Goal: Communication & Community: Answer question/provide support

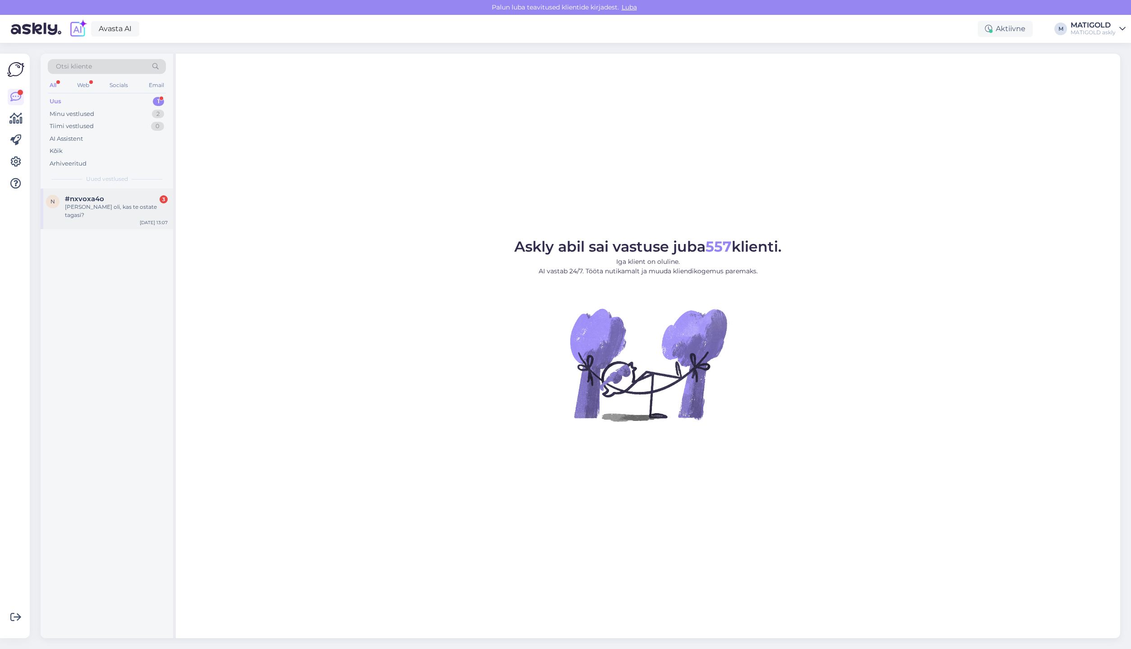
click at [88, 207] on div "Küsimus oli, kas te ostate tagasi?" at bounding box center [116, 211] width 103 height 16
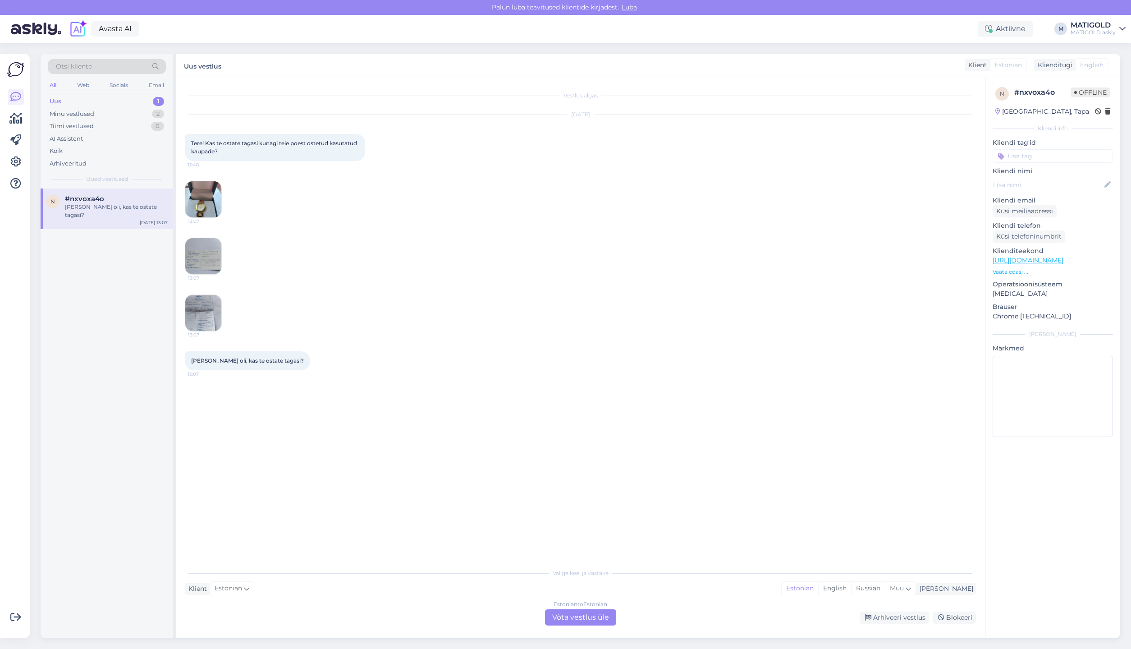
click at [211, 212] on img at bounding box center [203, 199] width 36 height 36
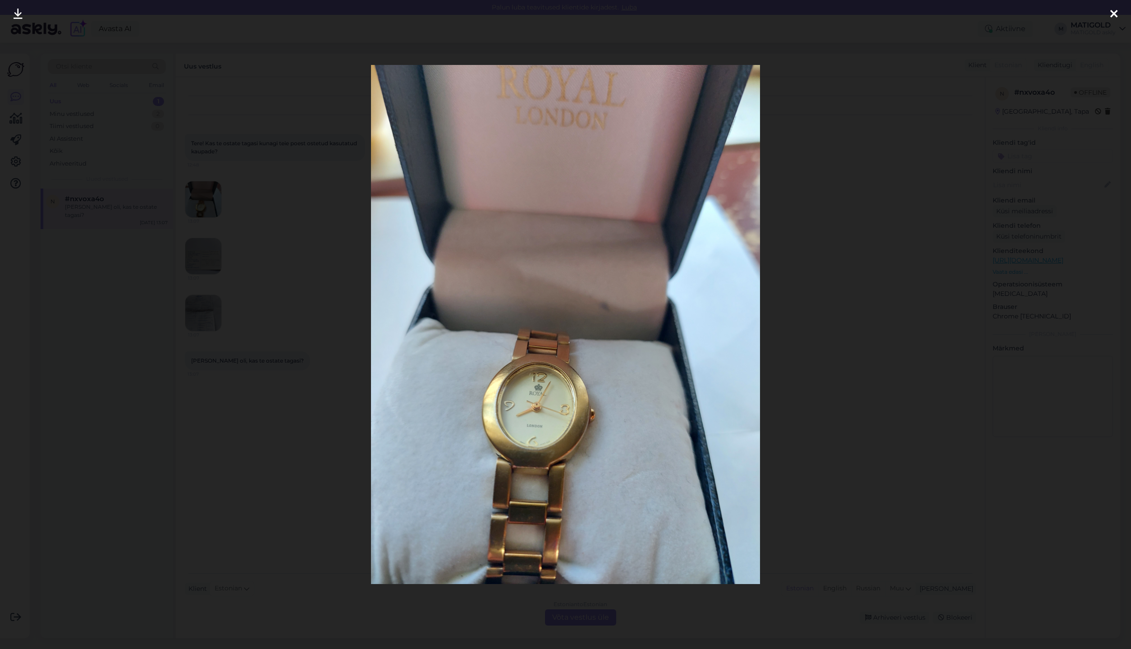
click at [1117, 14] on icon at bounding box center [1114, 15] width 7 height 12
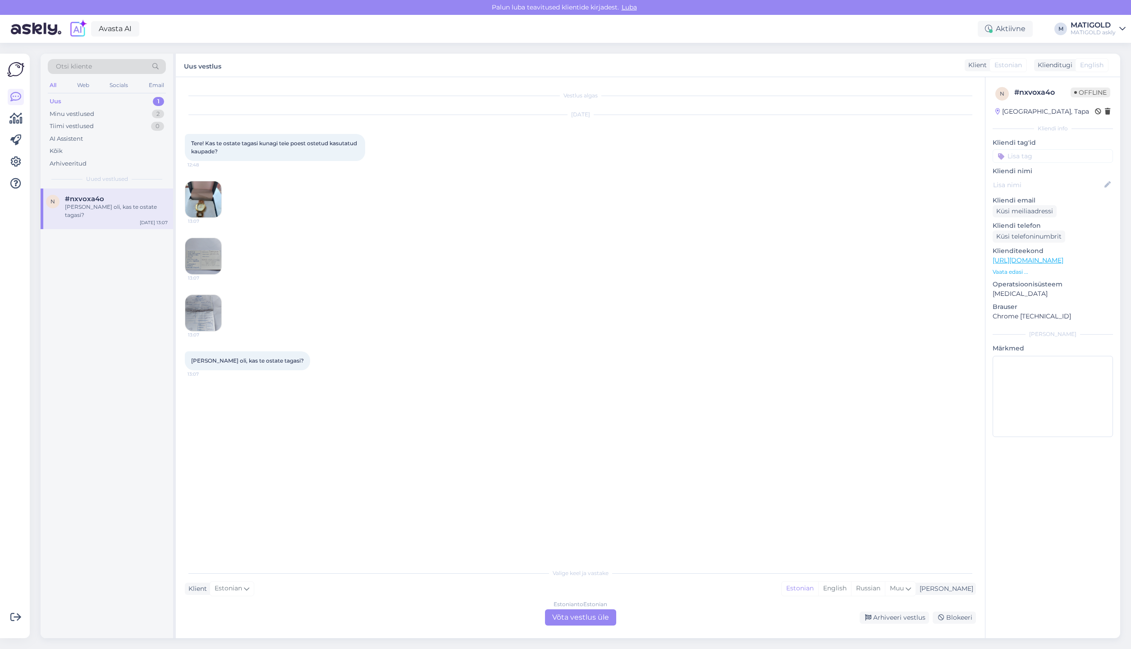
click at [206, 267] on img at bounding box center [203, 256] width 36 height 36
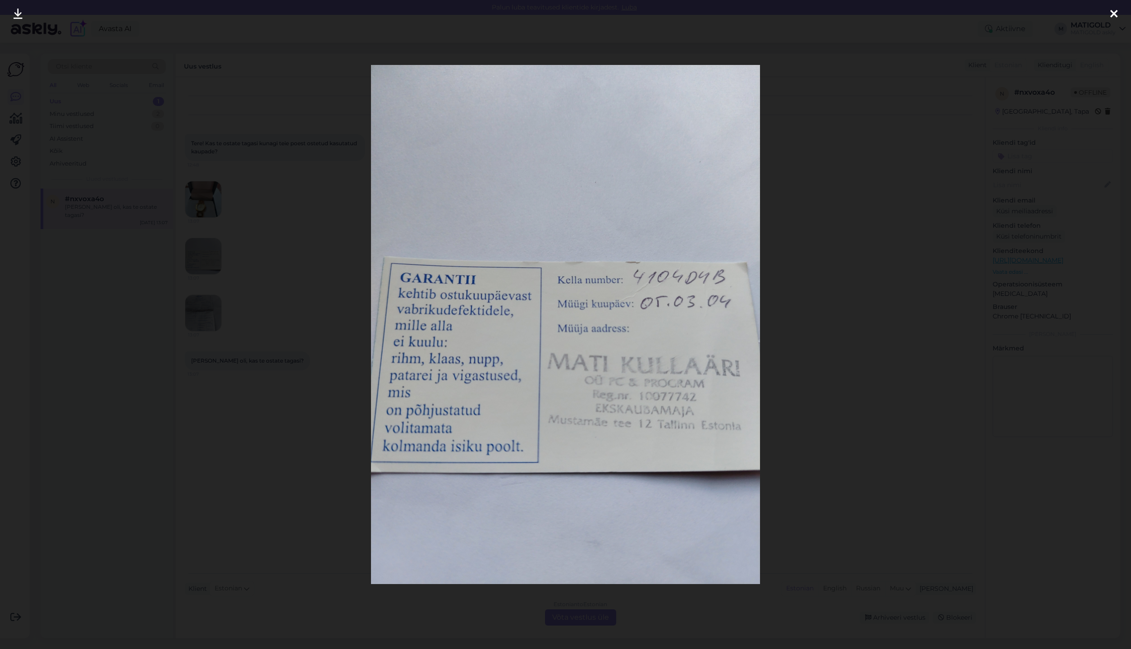
click at [1112, 14] on icon at bounding box center [1114, 15] width 7 height 12
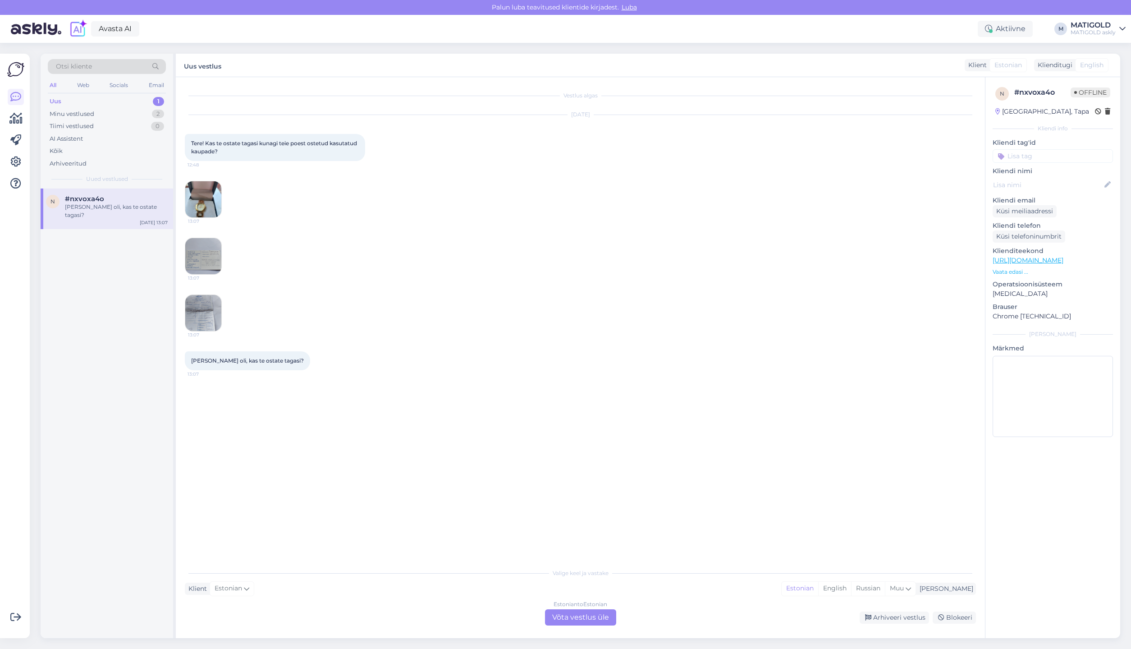
click at [195, 322] on img at bounding box center [203, 313] width 36 height 36
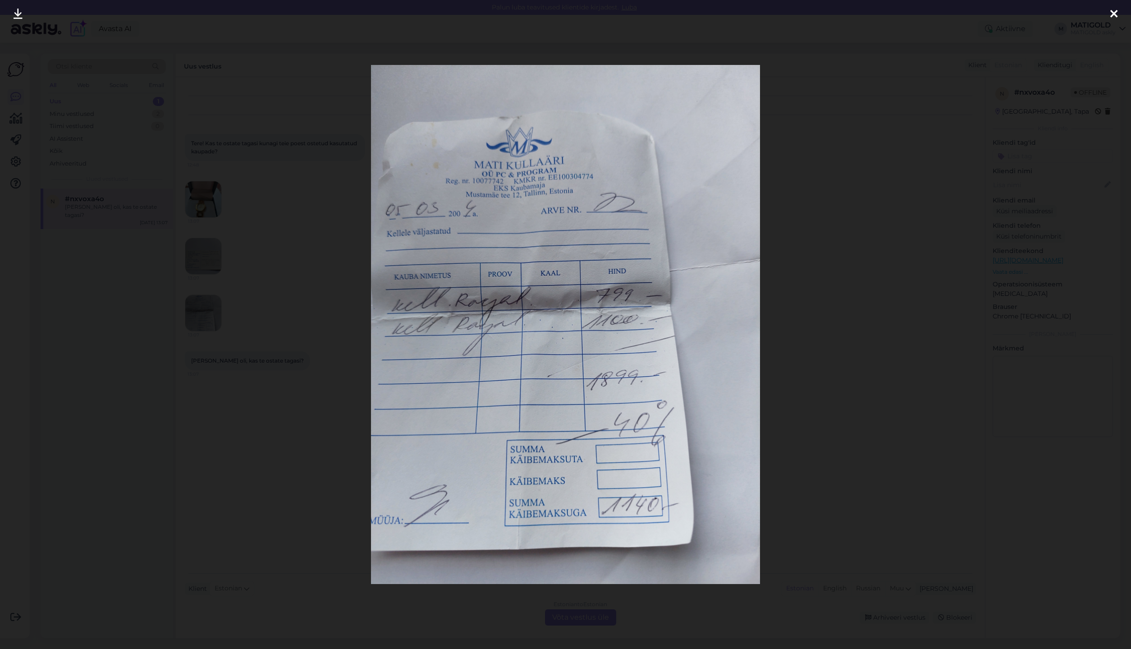
click at [1112, 14] on icon at bounding box center [1114, 15] width 7 height 12
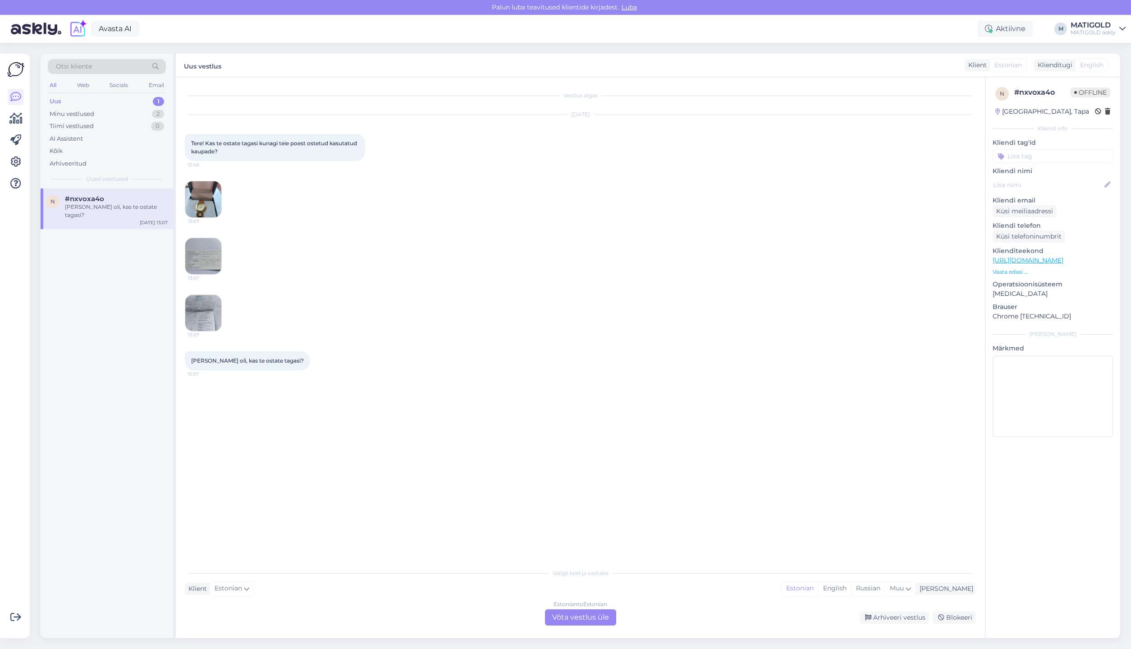
click at [575, 617] on div "Estonian to Estonian Võta vestlus üle" at bounding box center [580, 617] width 71 height 16
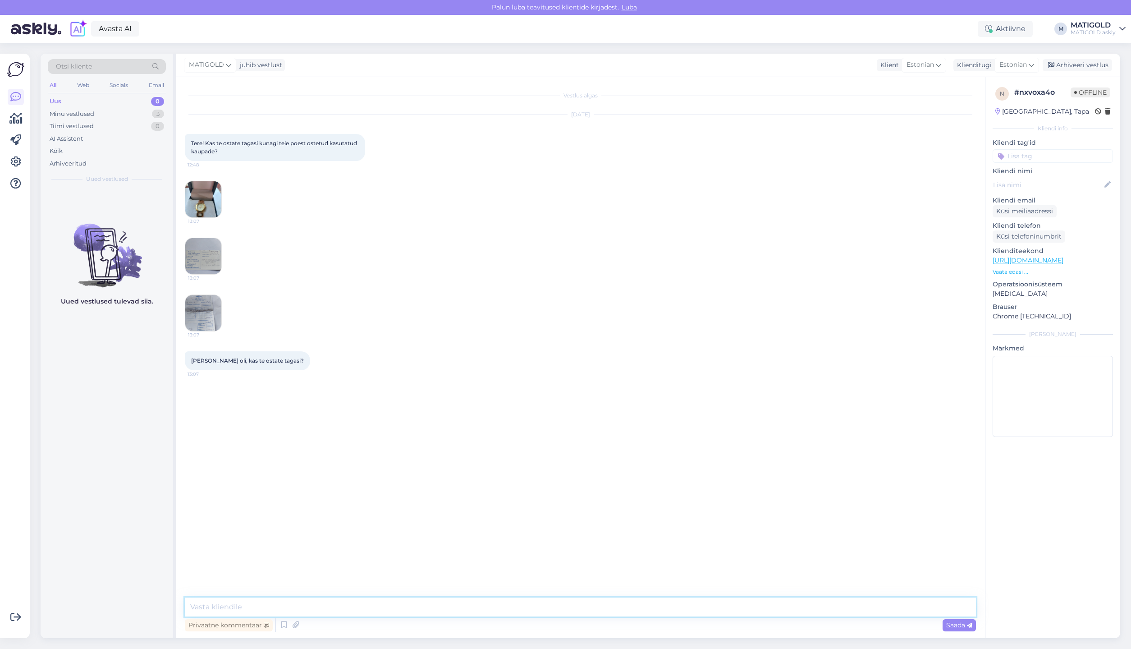
drag, startPoint x: 213, startPoint y: 603, endPoint x: 245, endPoint y: 602, distance: 31.6
click at [214, 603] on textarea at bounding box center [580, 606] width 791 height 19
type textarea "Tere. Kahjuks me sellist teenust ei paku."
click at [959, 625] on span "Saada" at bounding box center [959, 625] width 26 height 8
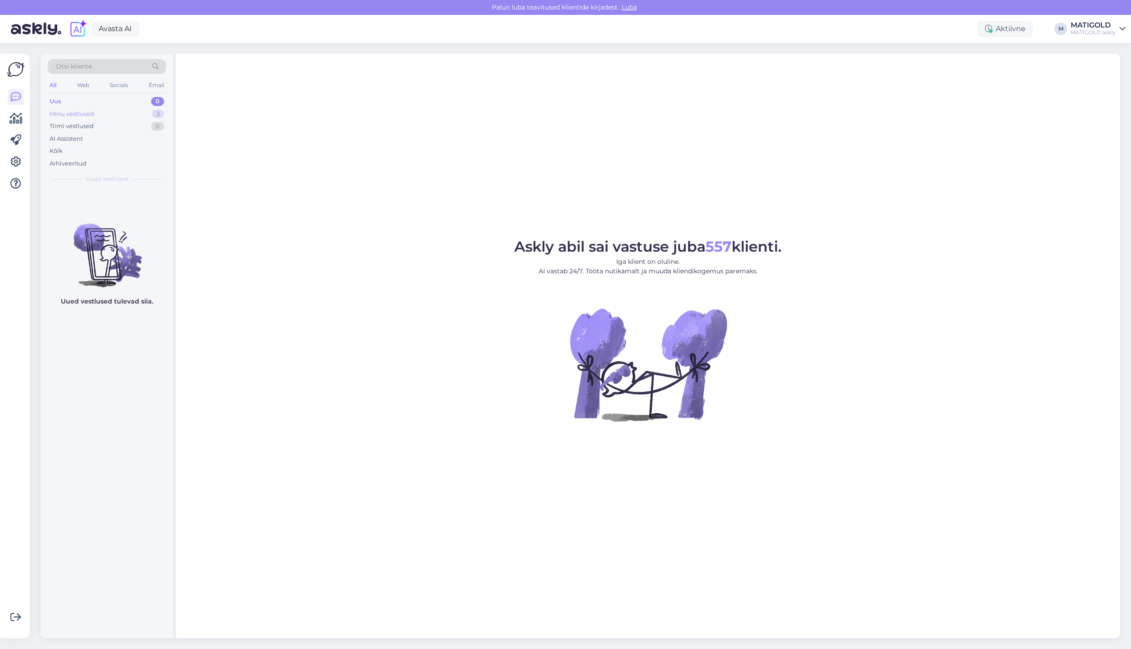
click at [78, 114] on div "Minu vestlused" at bounding box center [72, 114] width 45 height 9
click at [101, 252] on div "Tugevama oksüüdi mahavõtmiseks on aga see variant: [URL][DOMAIN_NAME] Selle kas…" at bounding box center [116, 251] width 103 height 16
